Goal: Task Accomplishment & Management: Manage account settings

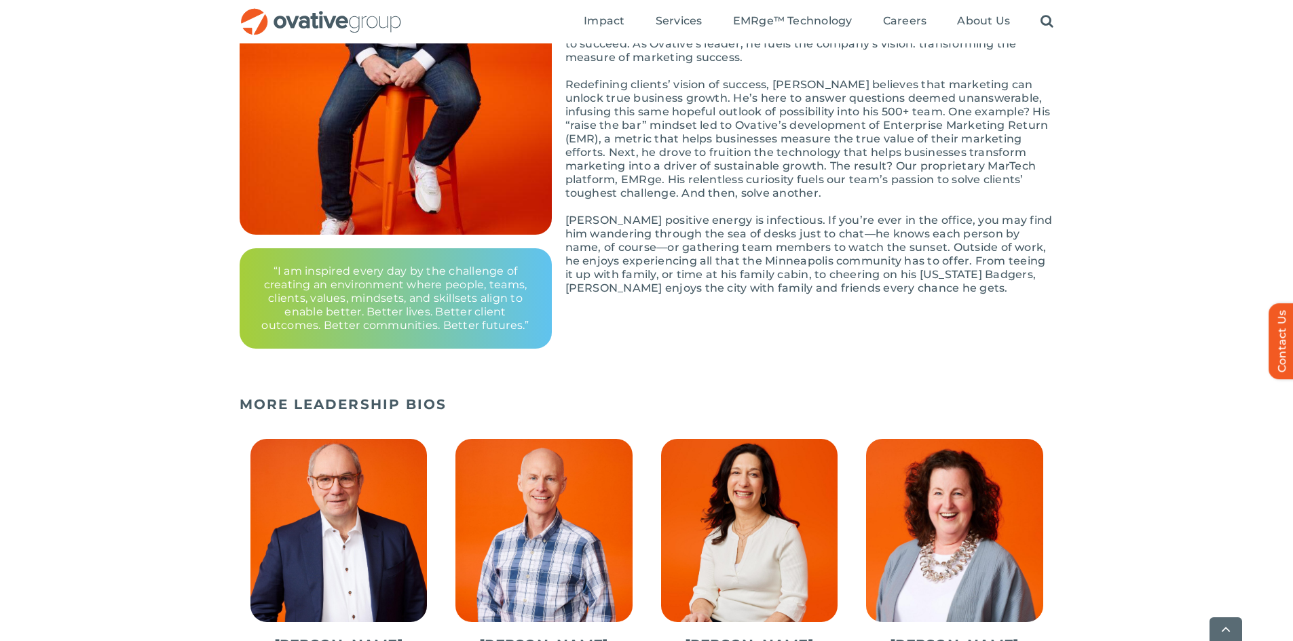
scroll to position [543, 0]
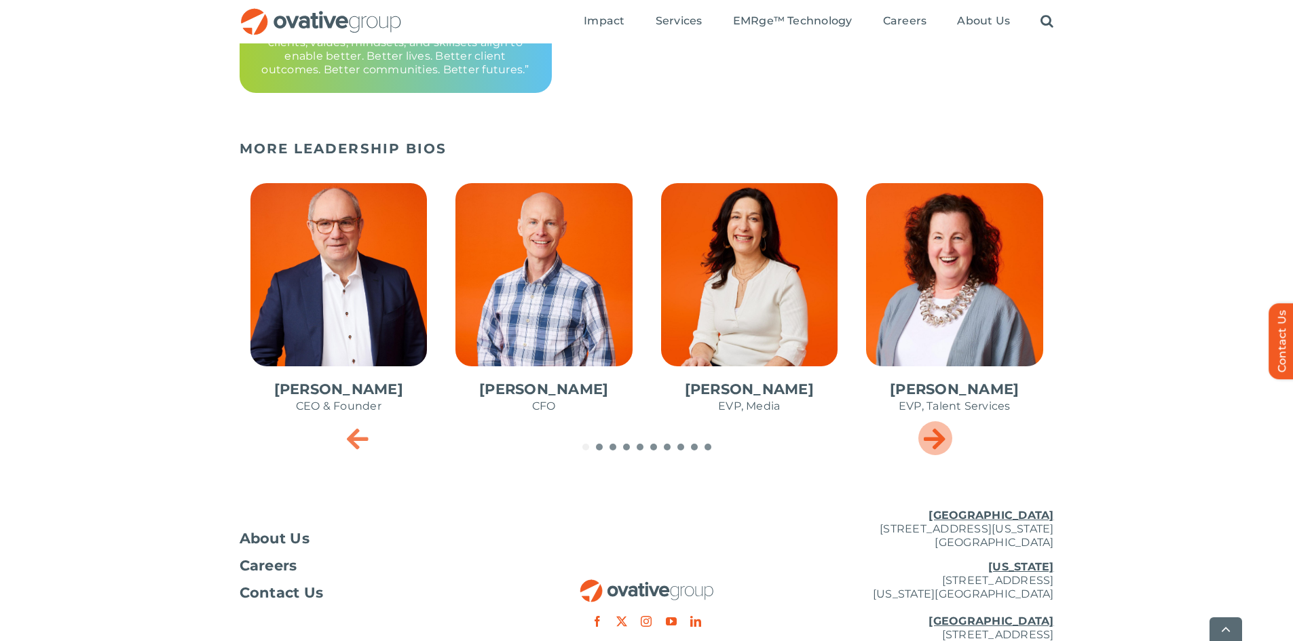
click at [932, 453] on div "Next slide" at bounding box center [935, 438] width 34 height 34
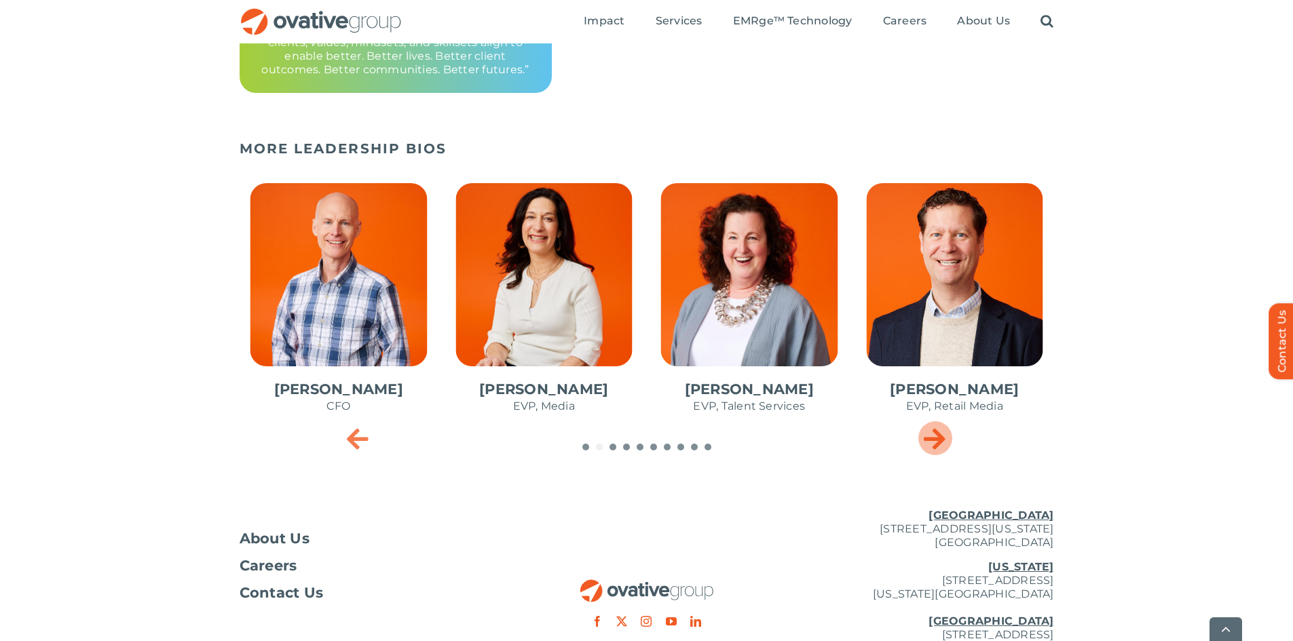
click at [932, 453] on div "Next slide" at bounding box center [935, 438] width 34 height 34
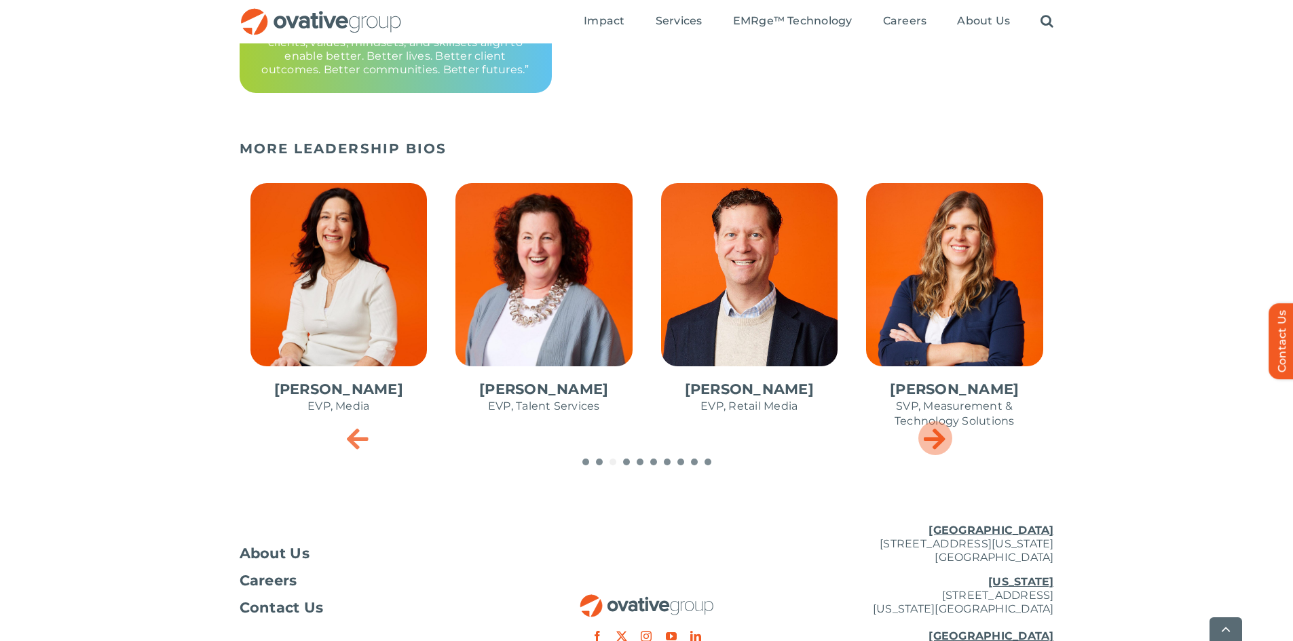
click at [932, 453] on div "Next slide" at bounding box center [935, 438] width 34 height 34
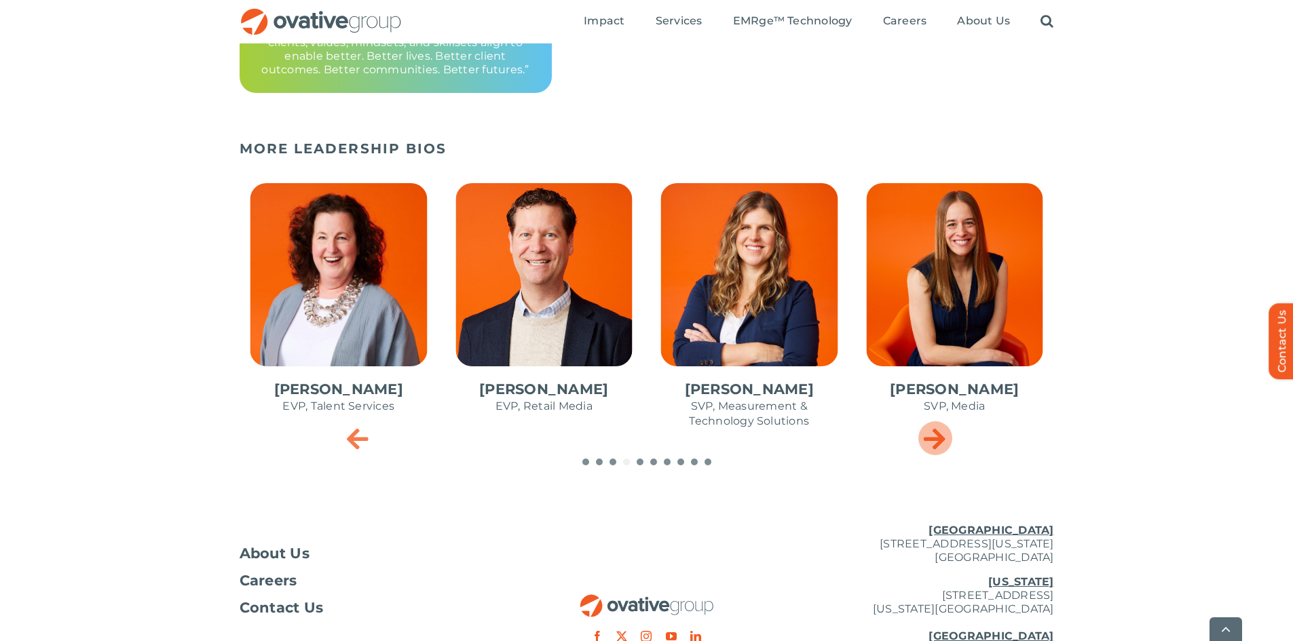
click at [932, 453] on div "Next slide" at bounding box center [935, 438] width 34 height 34
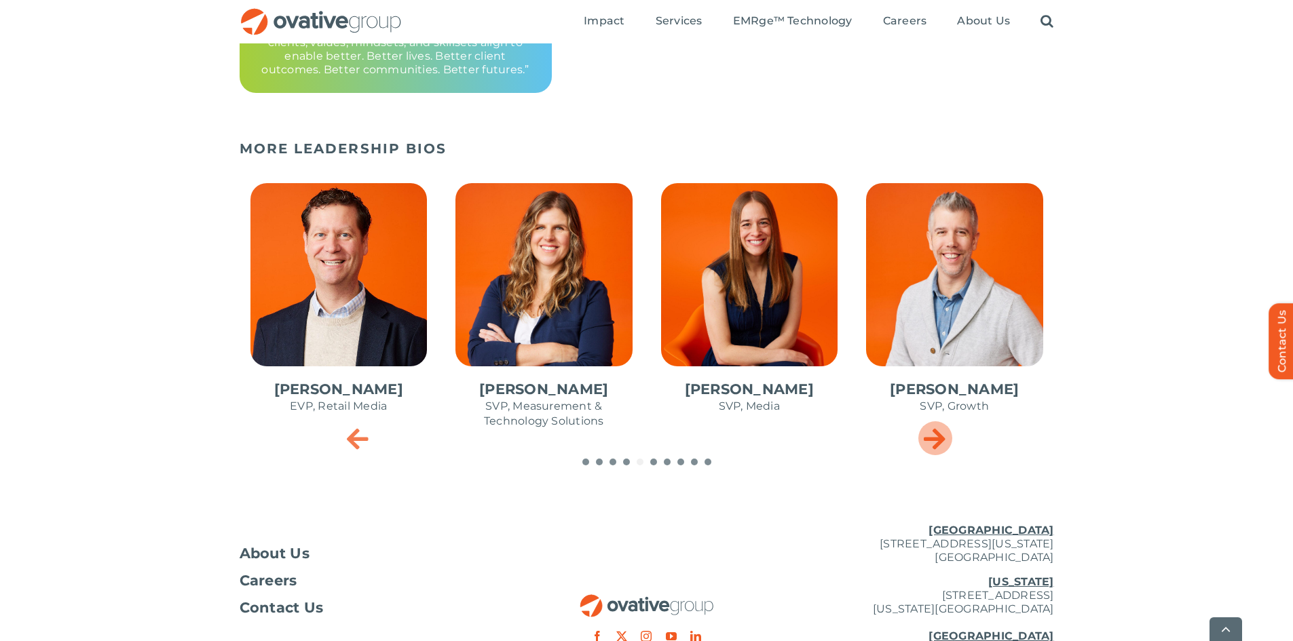
click at [932, 453] on div "Next slide" at bounding box center [935, 438] width 34 height 34
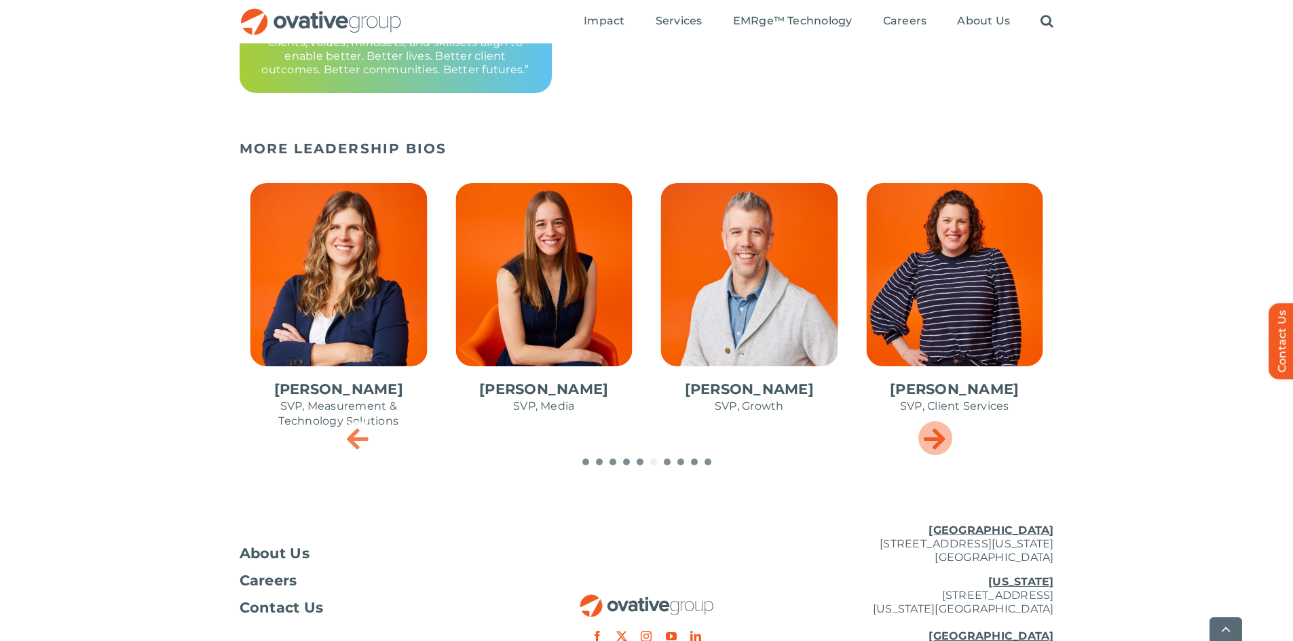
click at [932, 453] on div "Next slide" at bounding box center [935, 438] width 34 height 34
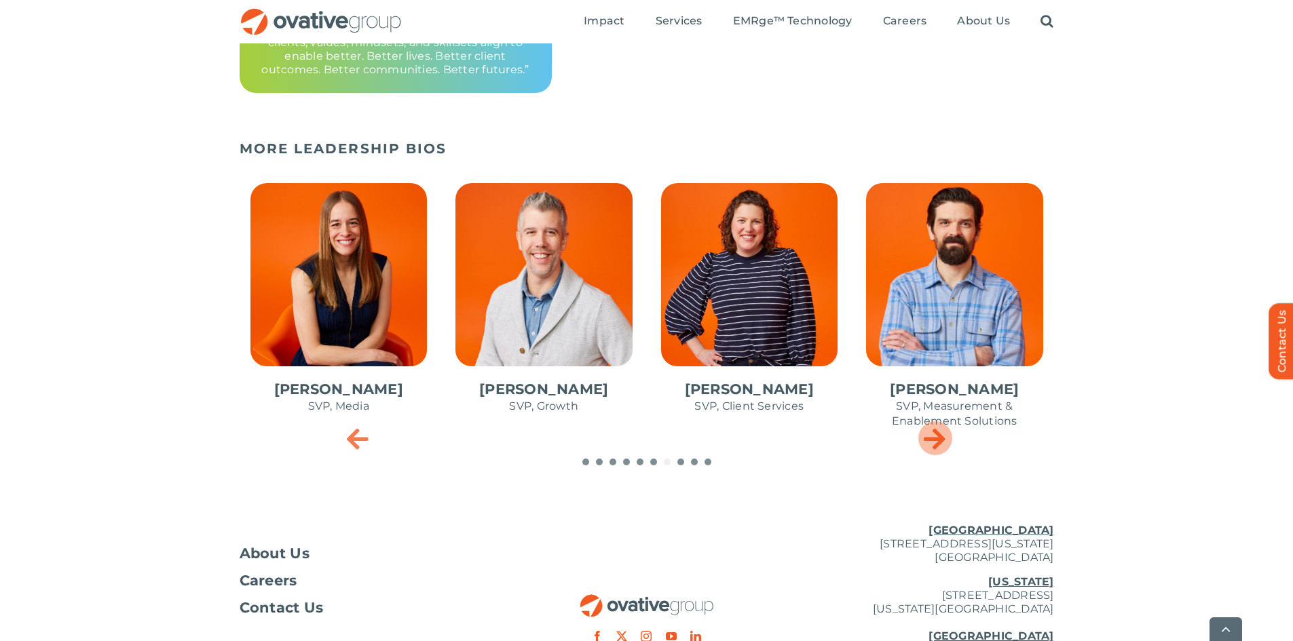
click at [932, 453] on div "Next slide" at bounding box center [935, 438] width 34 height 34
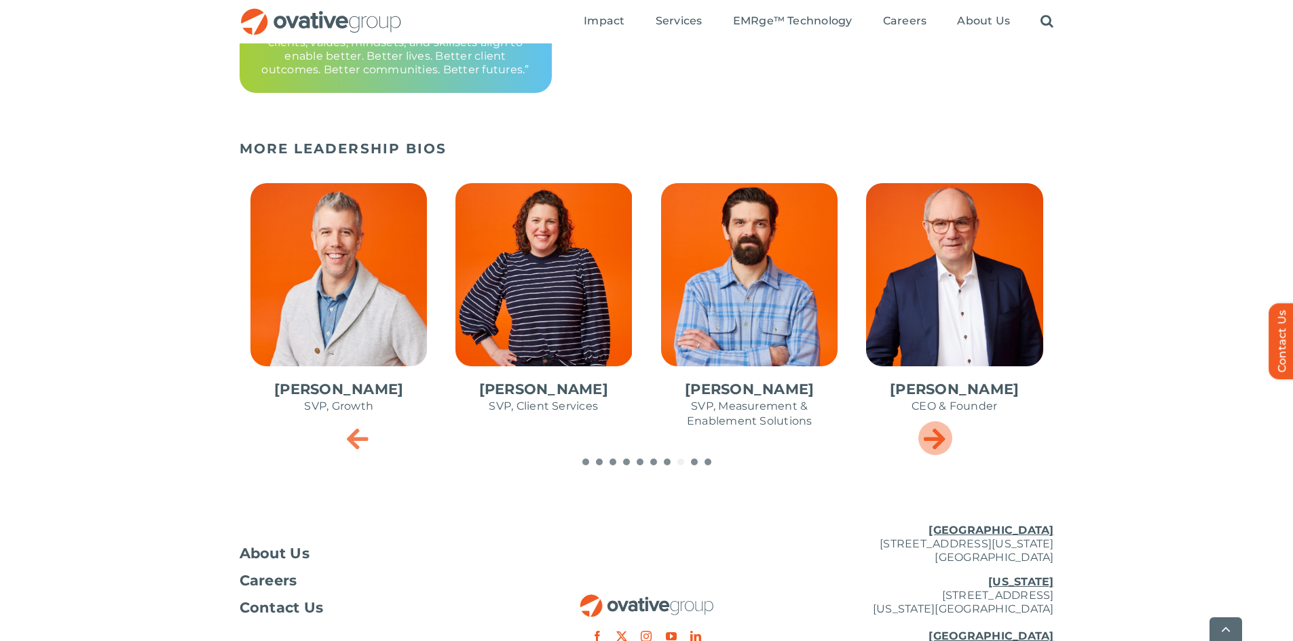
click at [932, 453] on div "Next slide" at bounding box center [935, 438] width 34 height 34
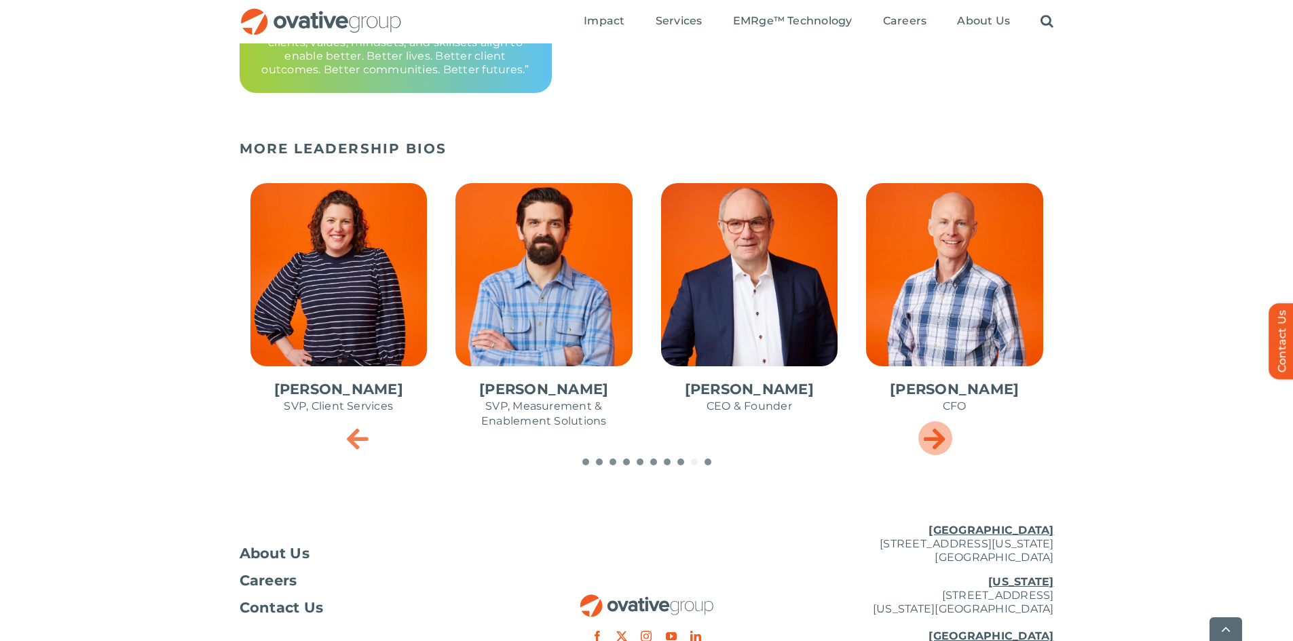
click at [932, 453] on div "Next slide" at bounding box center [935, 438] width 34 height 34
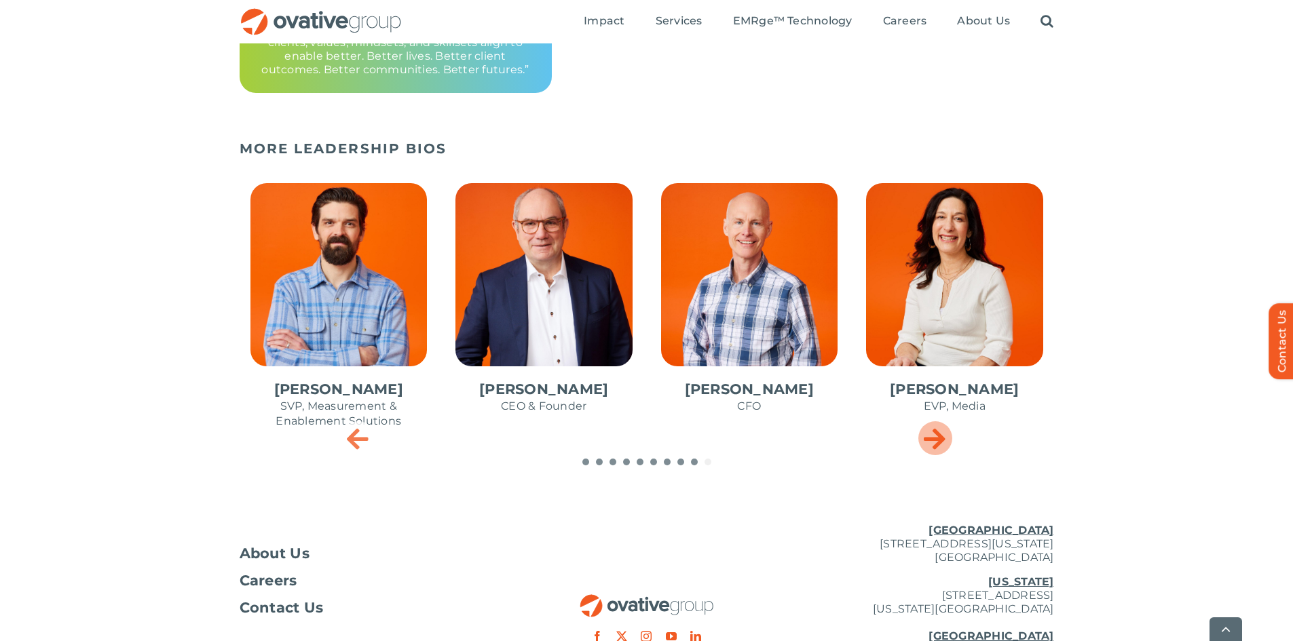
click at [932, 453] on div "Next slide" at bounding box center [935, 438] width 34 height 34
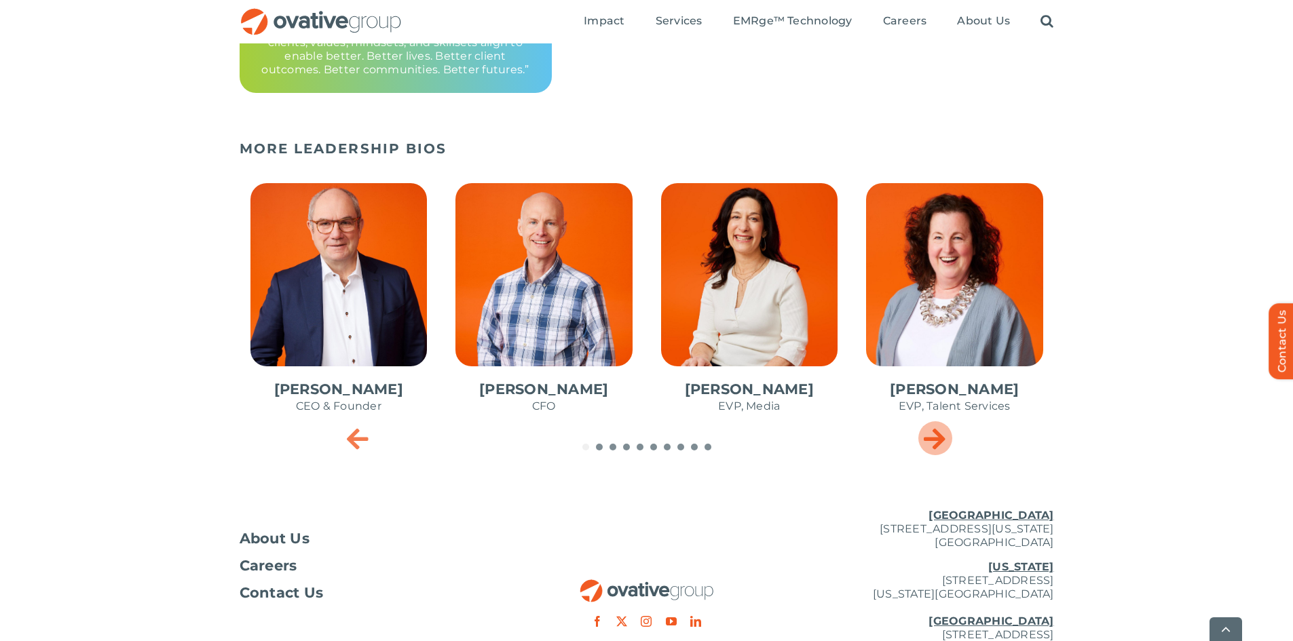
click at [932, 453] on div "Next slide" at bounding box center [935, 438] width 34 height 34
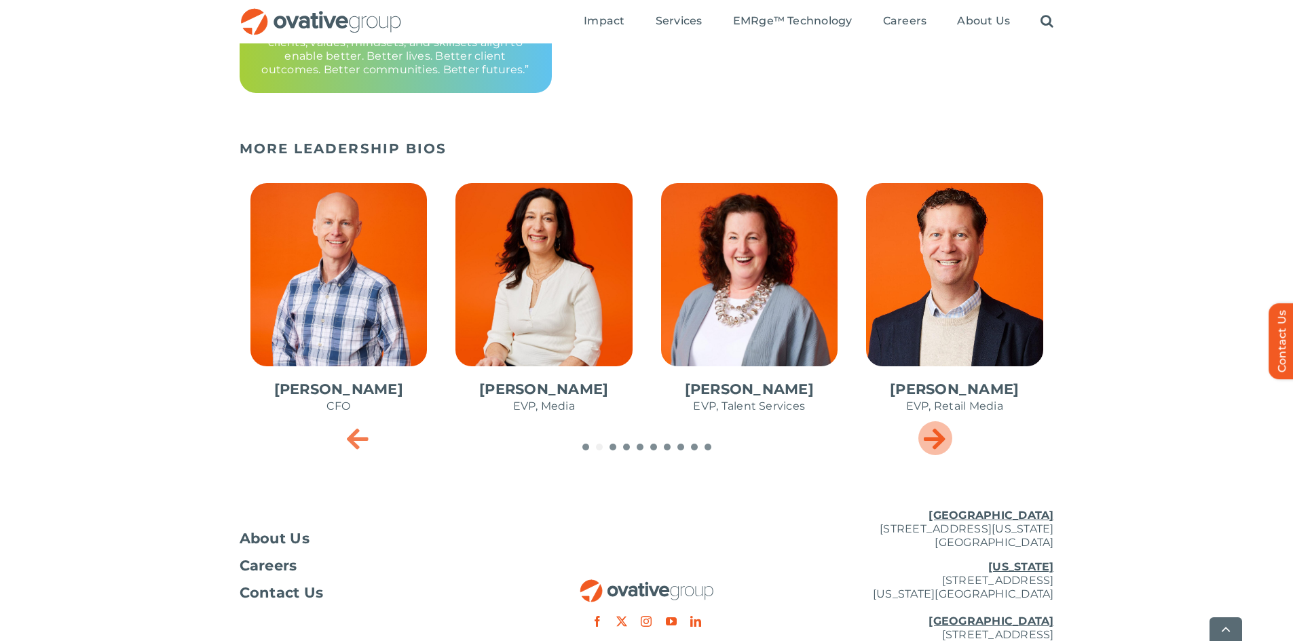
click at [932, 453] on div "Next slide" at bounding box center [935, 438] width 34 height 34
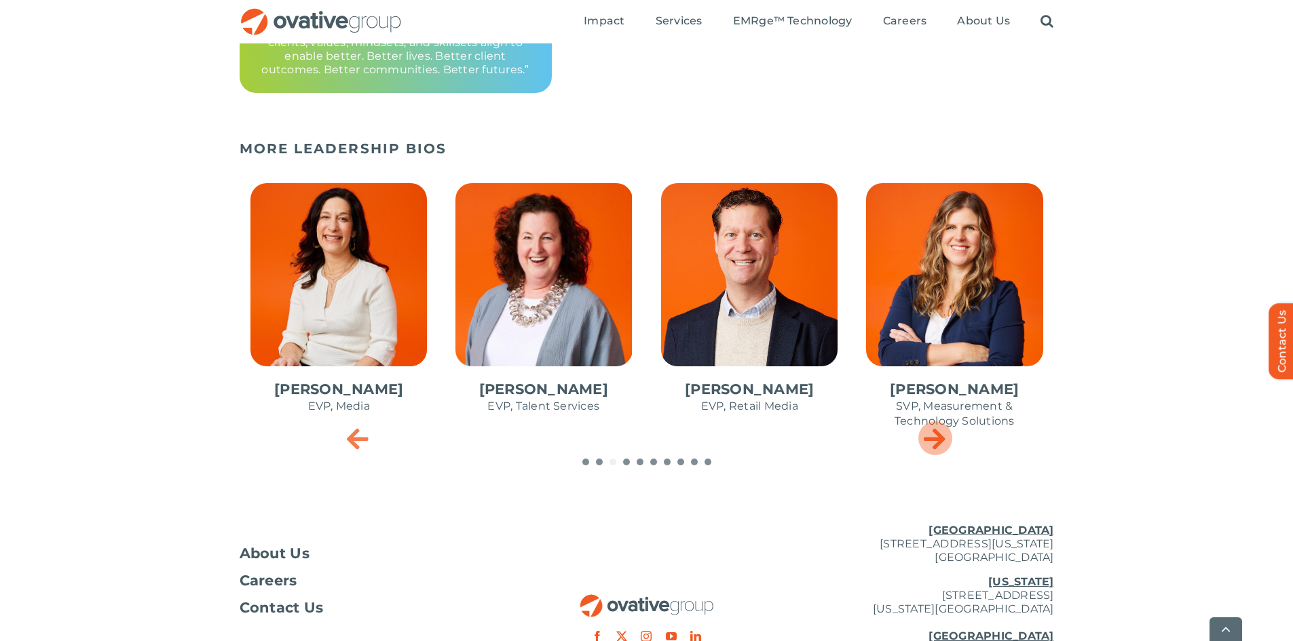
click at [932, 453] on div "Next slide" at bounding box center [935, 438] width 34 height 34
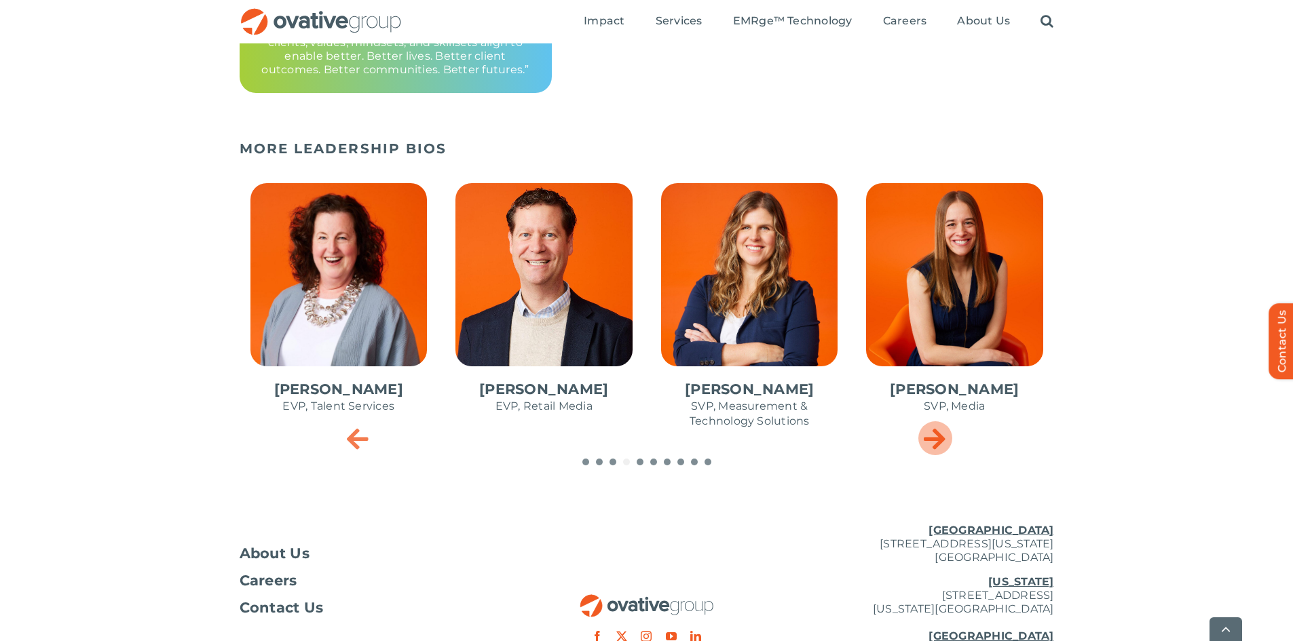
click at [932, 453] on div "Next slide" at bounding box center [935, 438] width 34 height 34
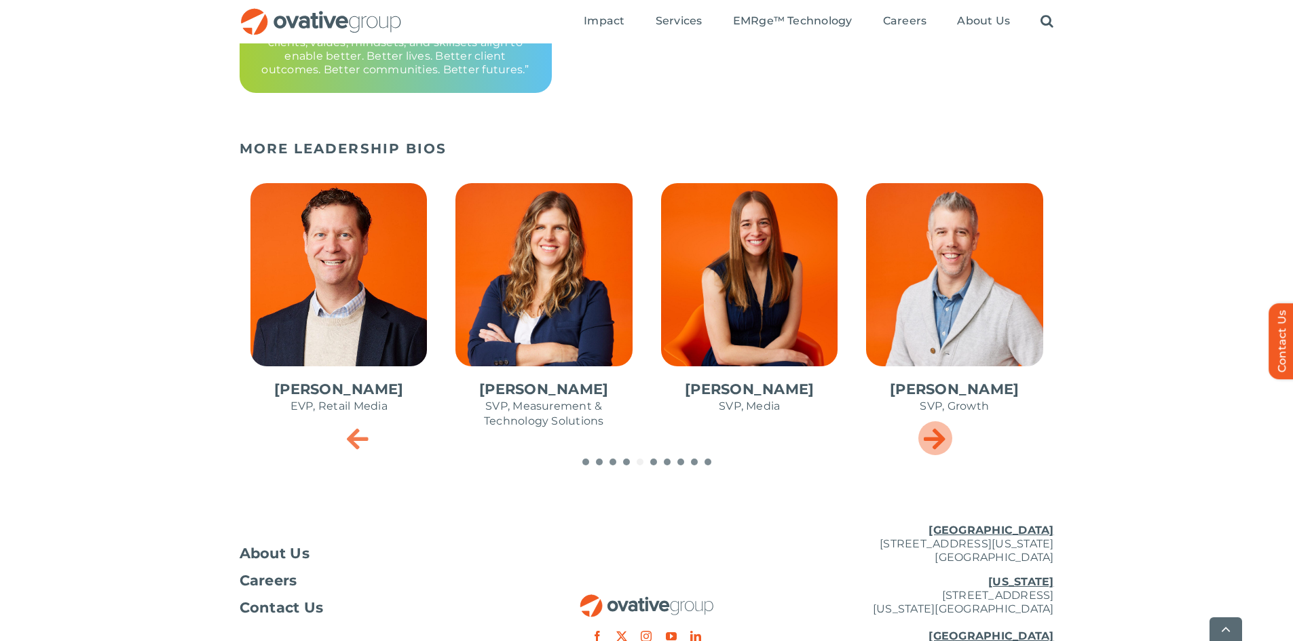
click at [932, 453] on div "Next slide" at bounding box center [935, 438] width 34 height 34
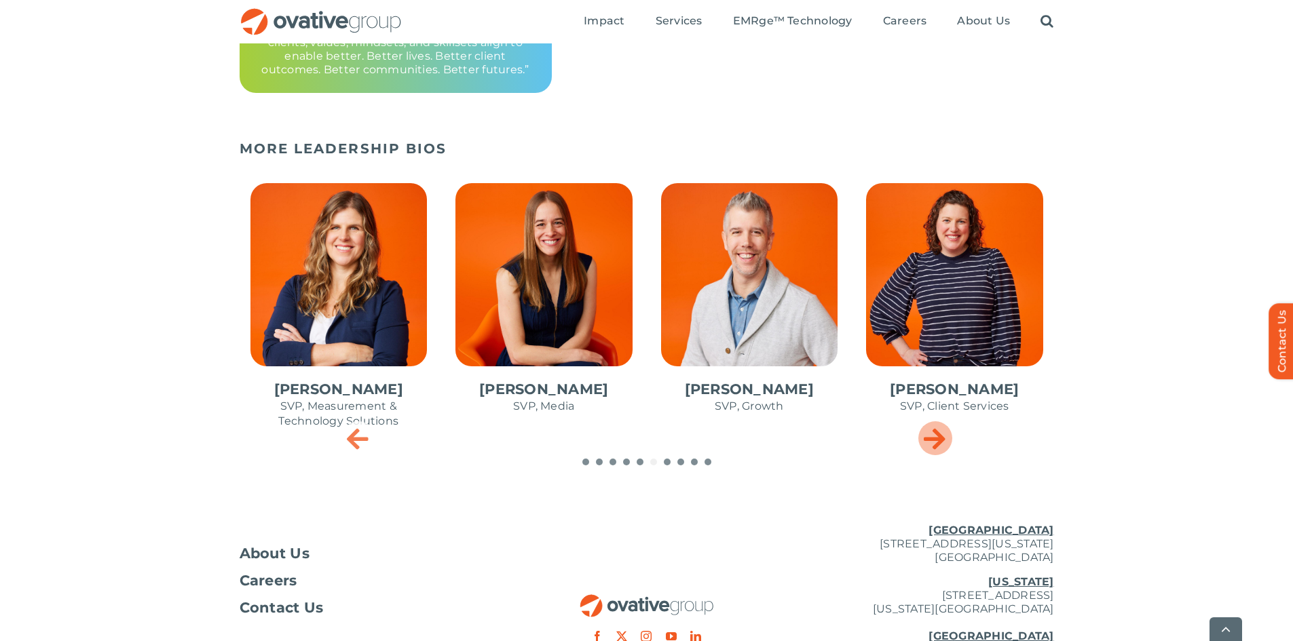
click at [932, 453] on div "Next slide" at bounding box center [935, 438] width 34 height 34
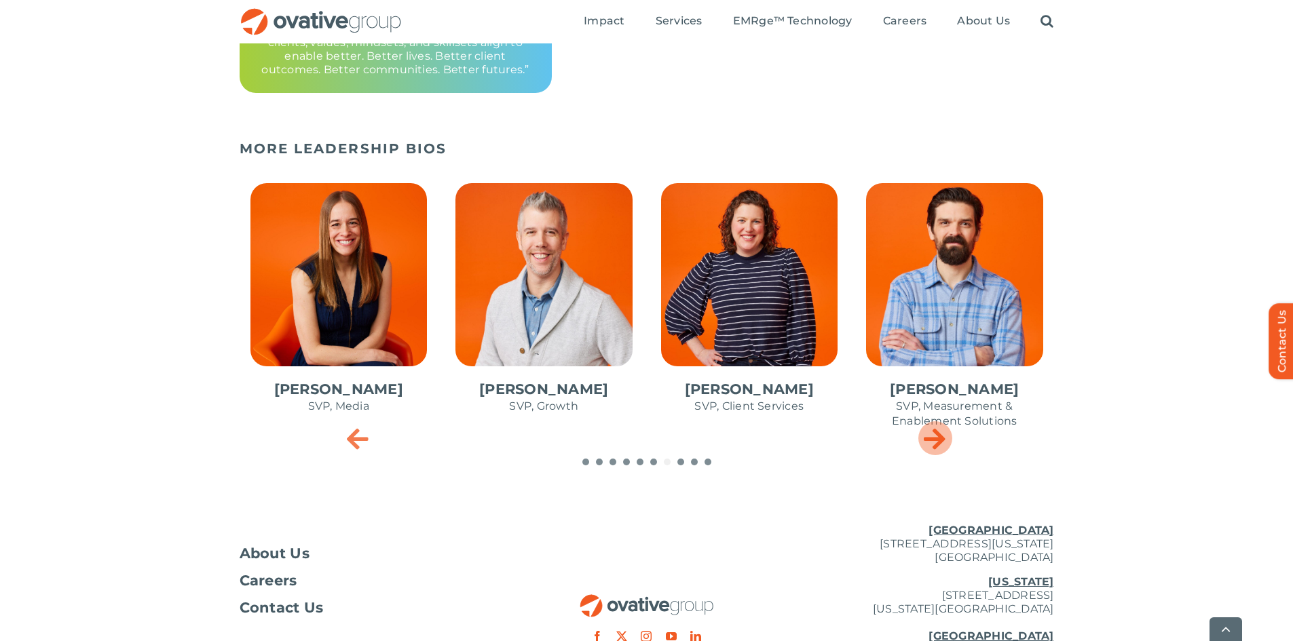
click at [937, 436] on icon "Next slide" at bounding box center [935, 438] width 22 height 27
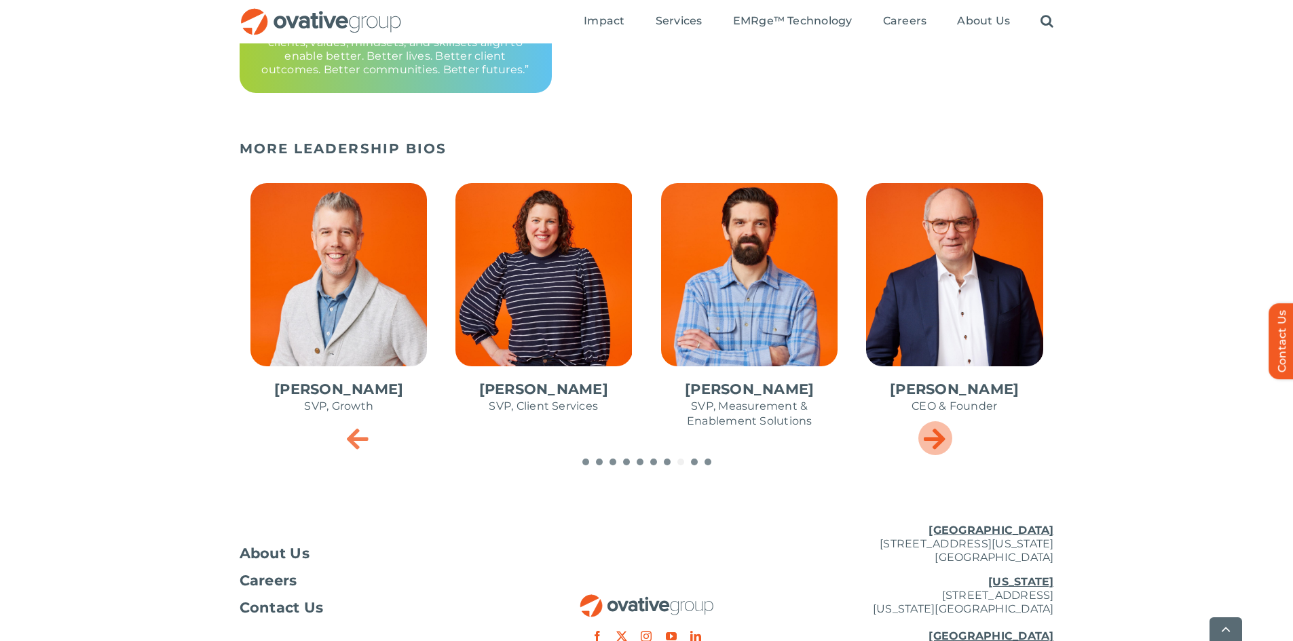
click at [937, 436] on icon "Next slide" at bounding box center [935, 438] width 22 height 27
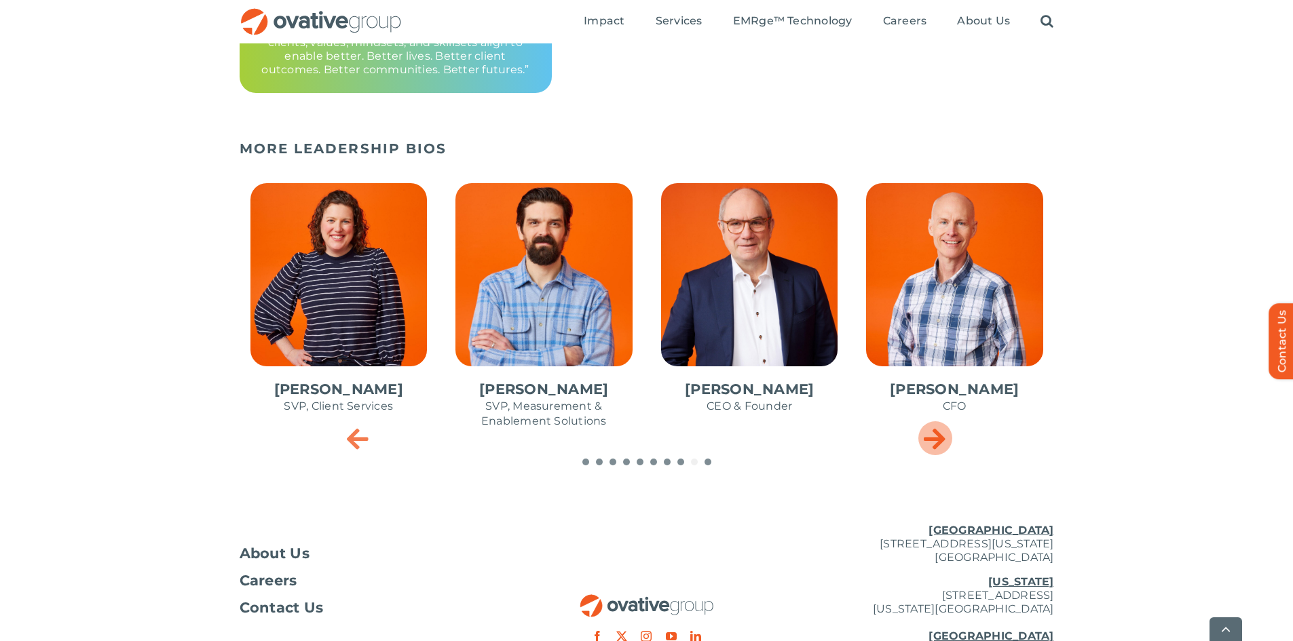
click at [937, 436] on icon "Next slide" at bounding box center [935, 438] width 22 height 27
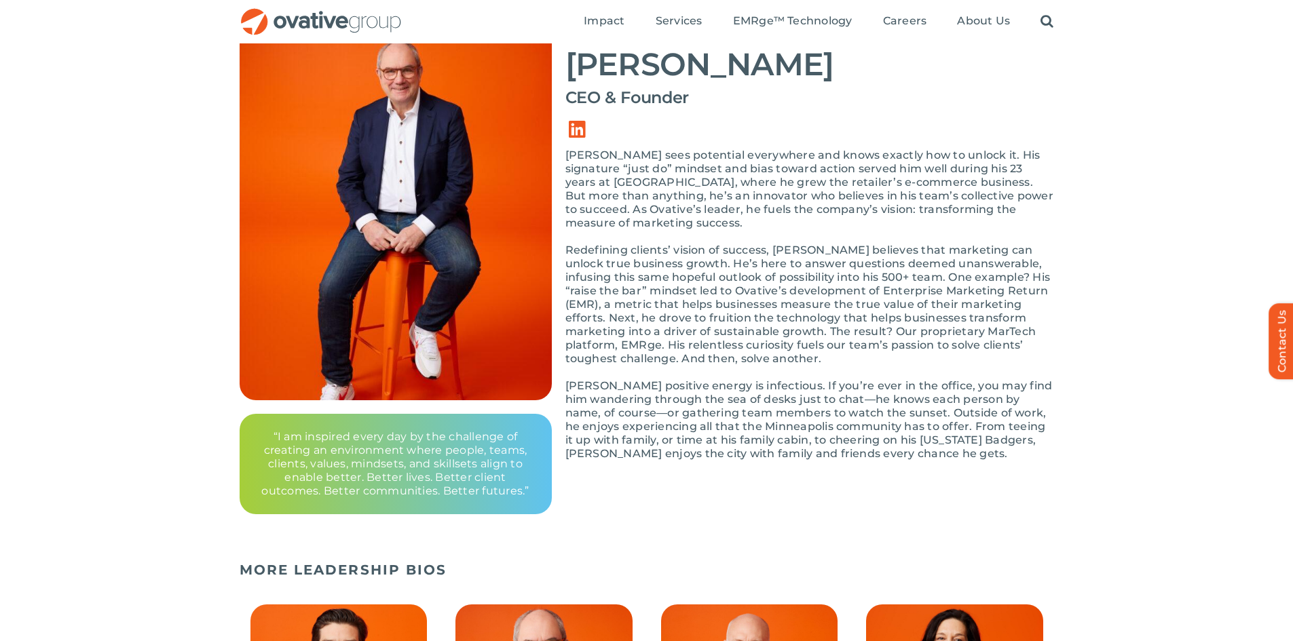
scroll to position [136, 0]
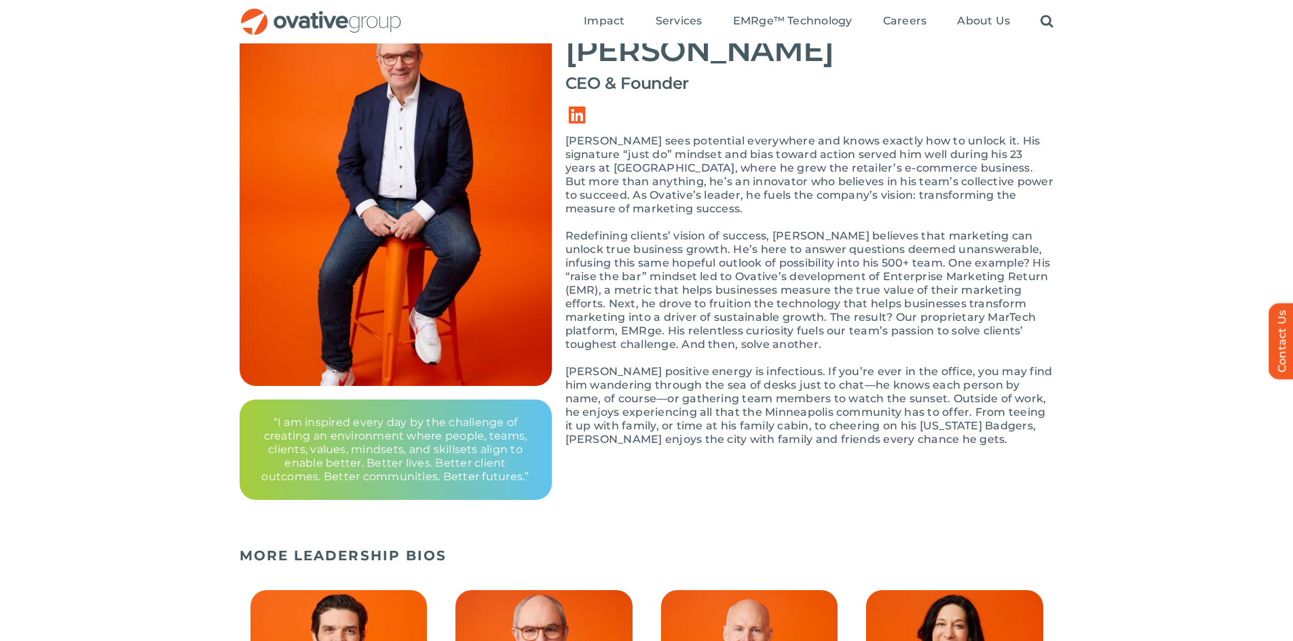
click at [679, 317] on p "Redefining clients’ vision of success, [PERSON_NAME] believes that marketing ca…" at bounding box center [809, 290] width 489 height 122
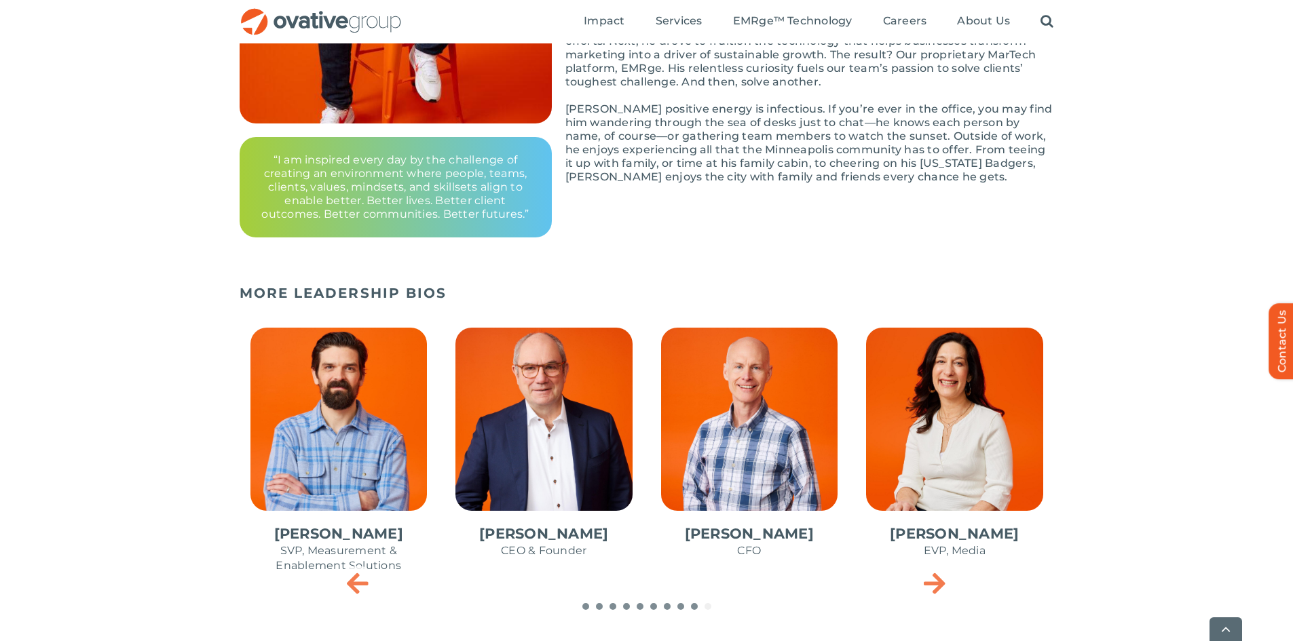
scroll to position [543, 0]
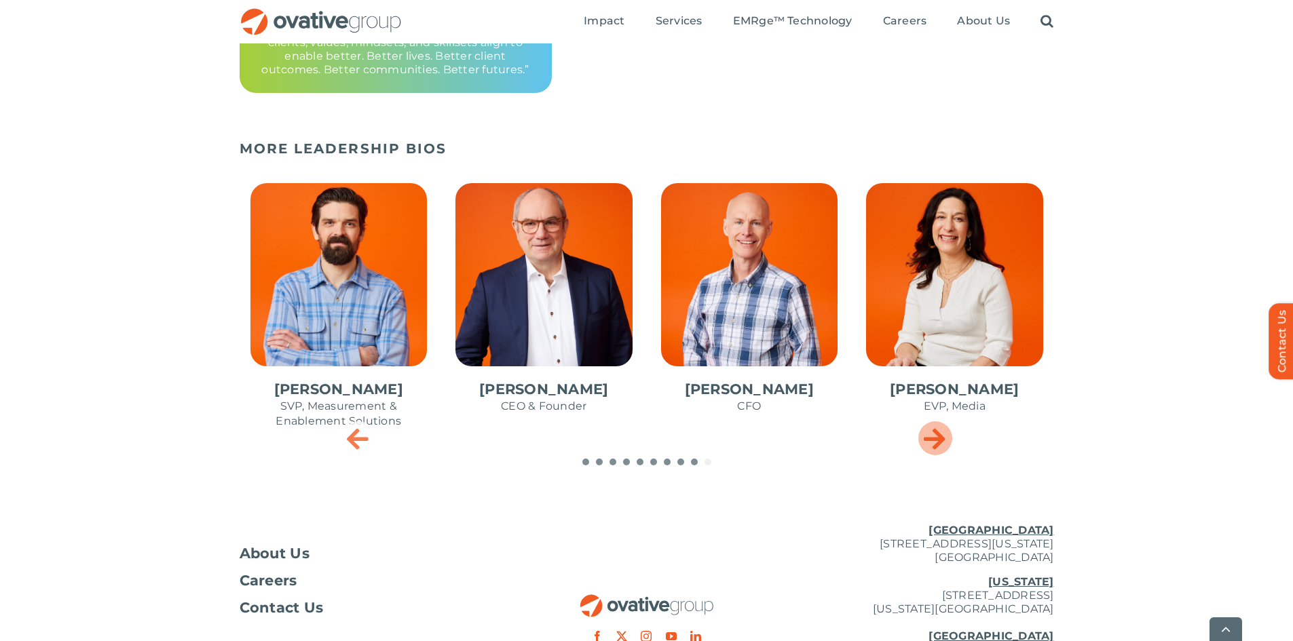
click at [949, 434] on div "Next slide" at bounding box center [935, 438] width 34 height 34
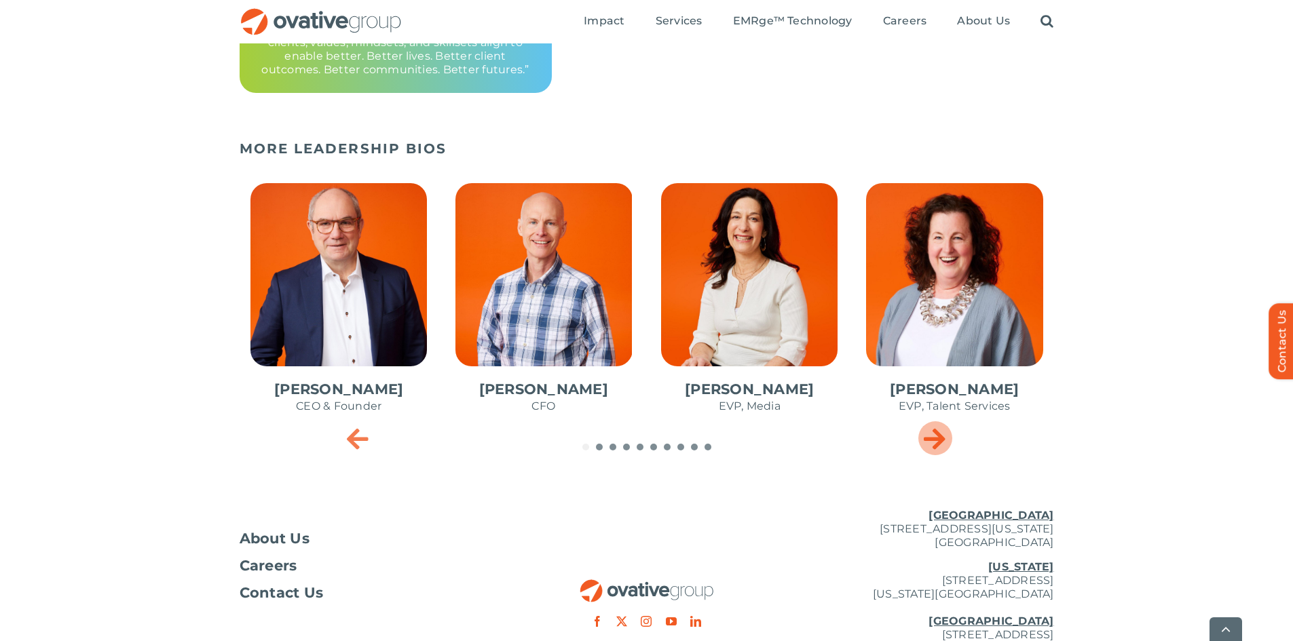
click at [949, 434] on div "Next slide" at bounding box center [935, 438] width 34 height 34
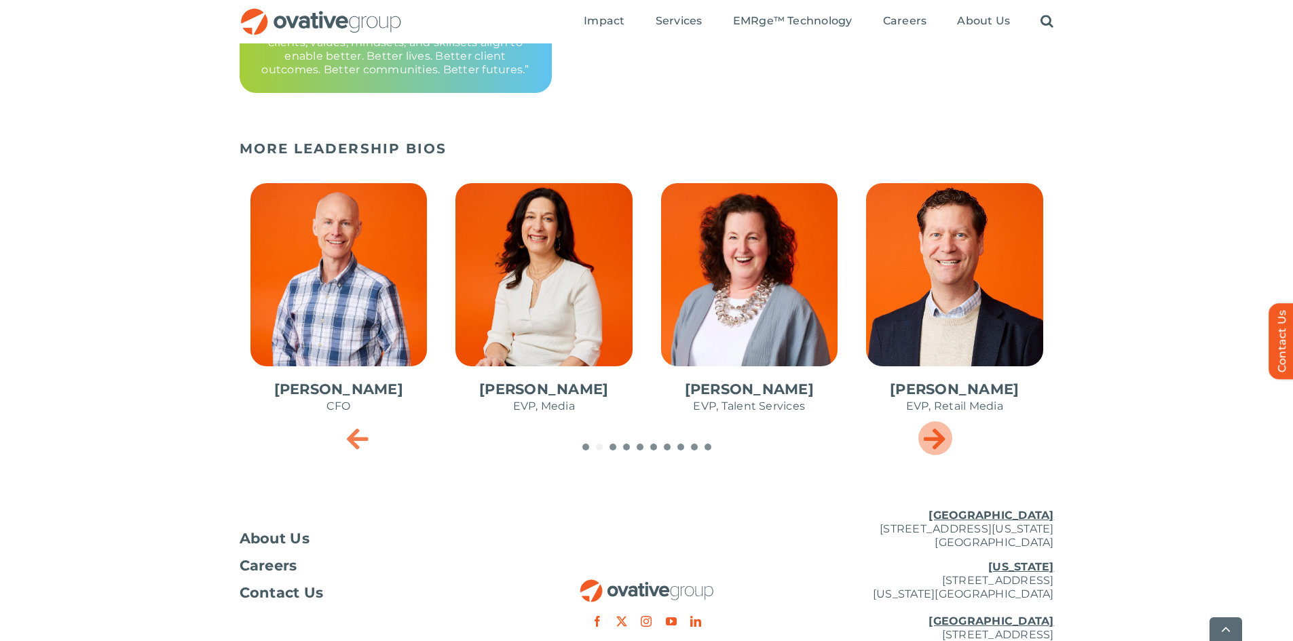
click at [949, 434] on div "Next slide" at bounding box center [935, 438] width 34 height 34
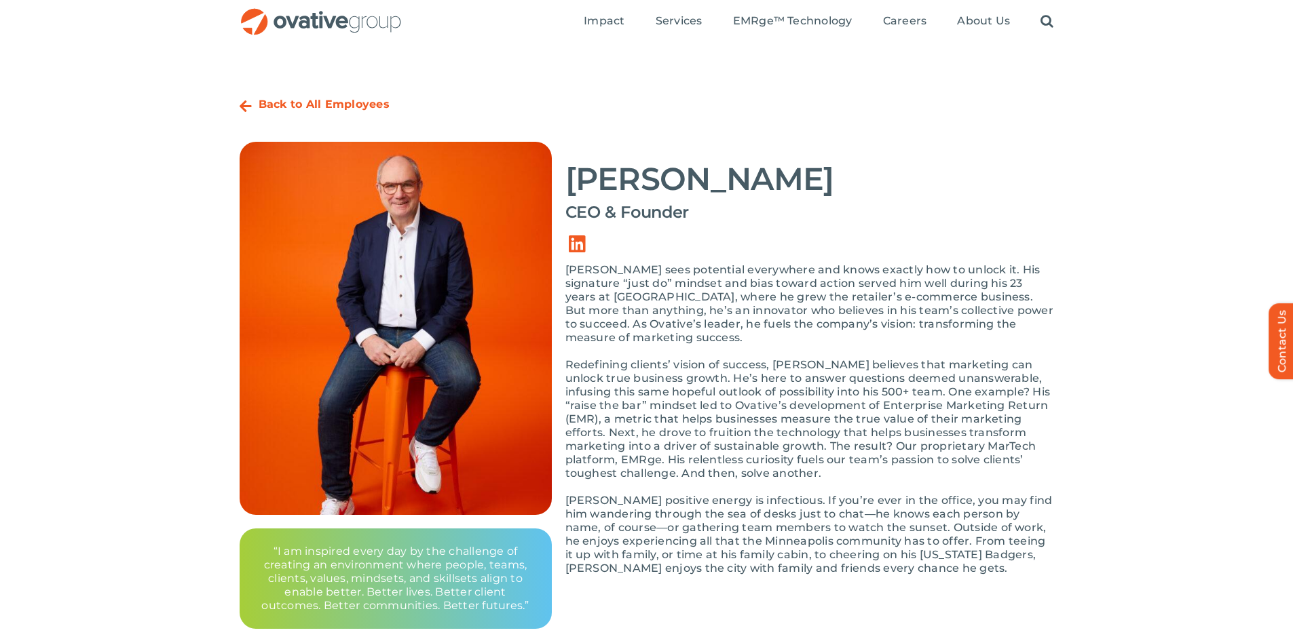
scroll to position [0, 0]
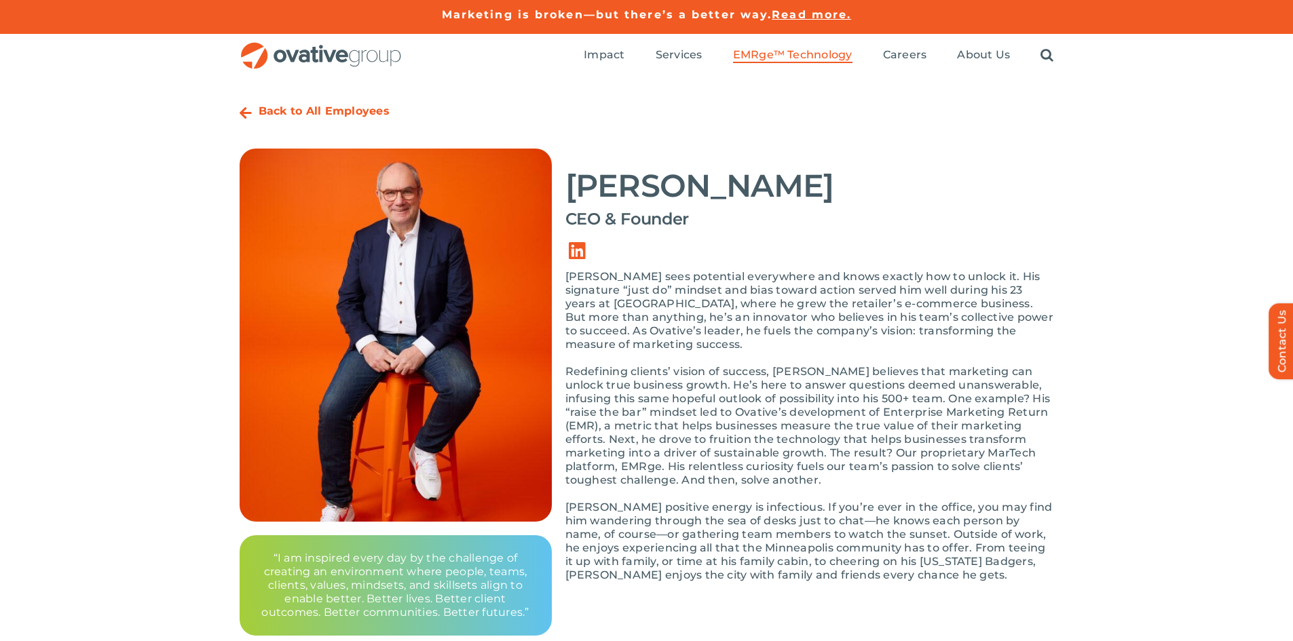
click at [782, 60] on span "EMRge™ Technology" at bounding box center [792, 55] width 119 height 14
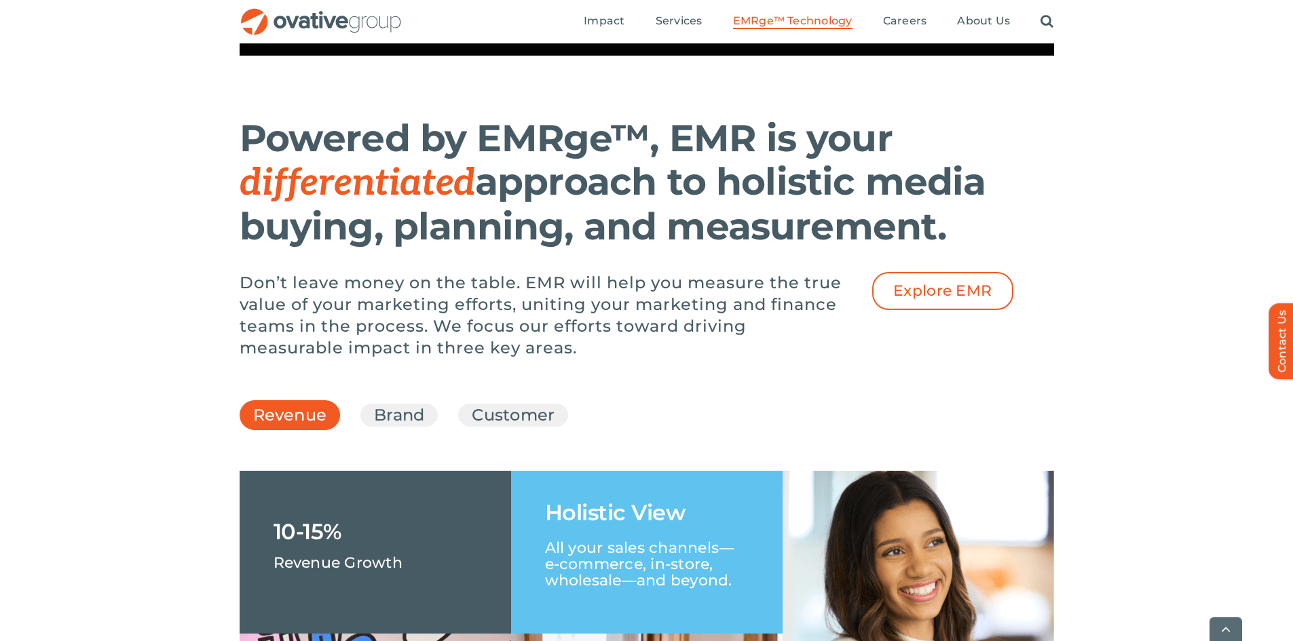
scroll to position [2172, 0]
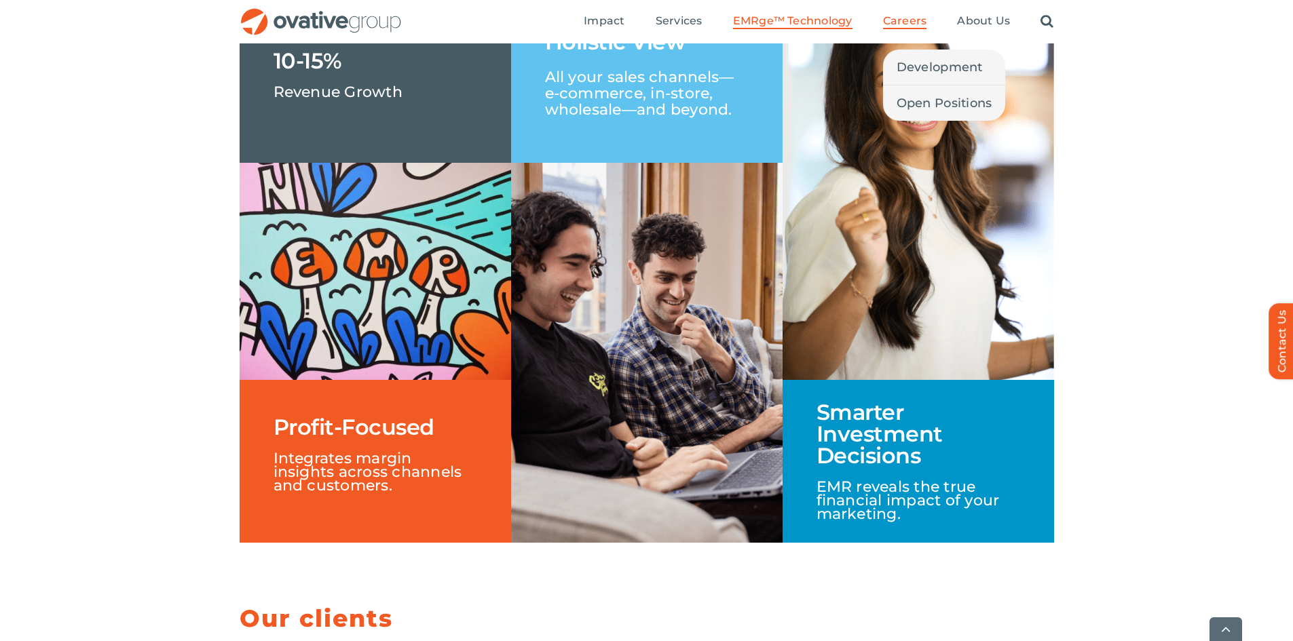
click at [905, 22] on span "Careers" at bounding box center [905, 21] width 44 height 14
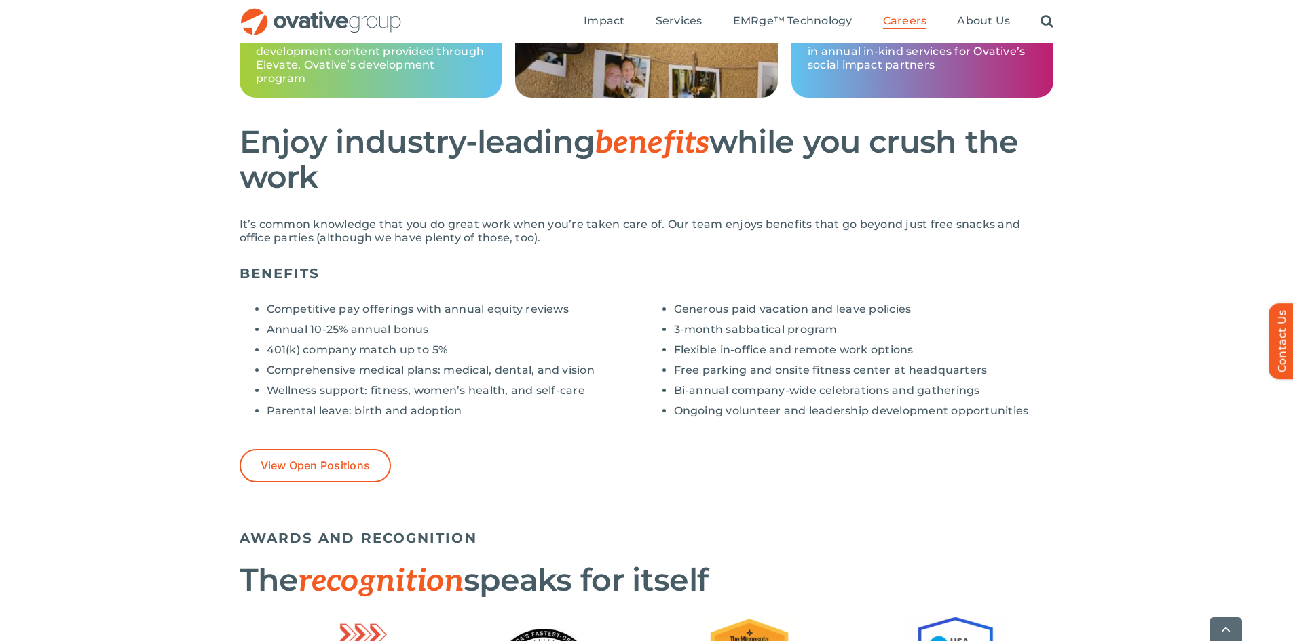
scroll to position [1018, 0]
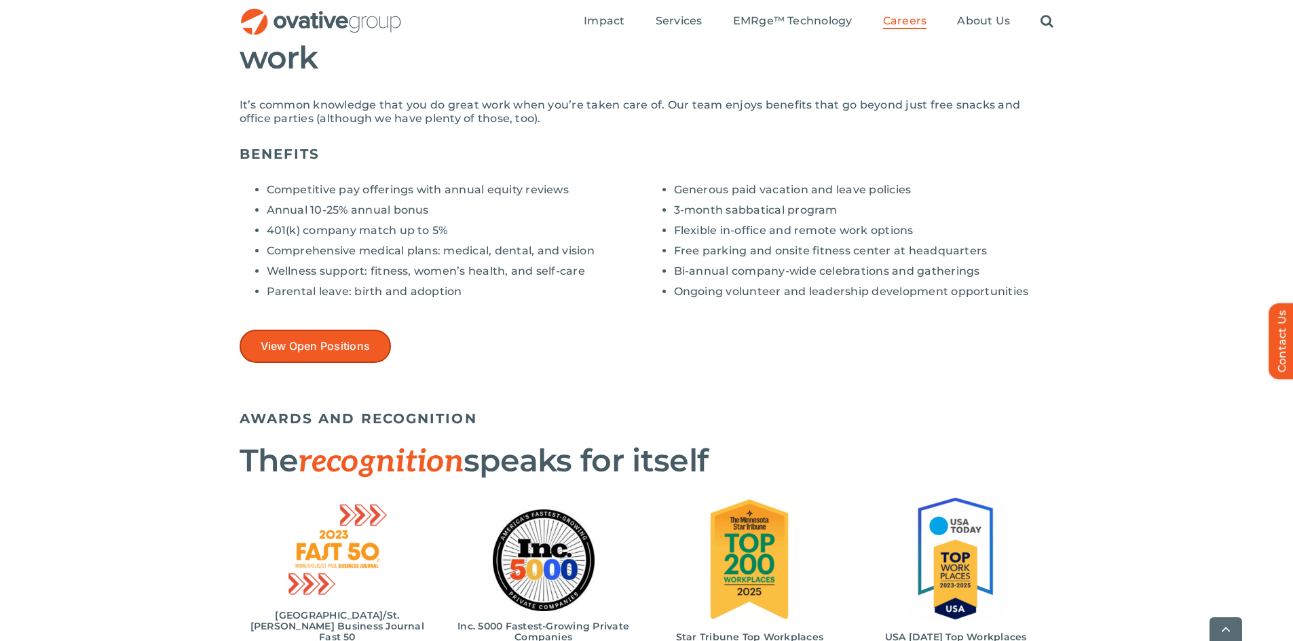
click at [286, 351] on span "View Open Positions" at bounding box center [316, 346] width 110 height 13
